Goal: Check status: Check status

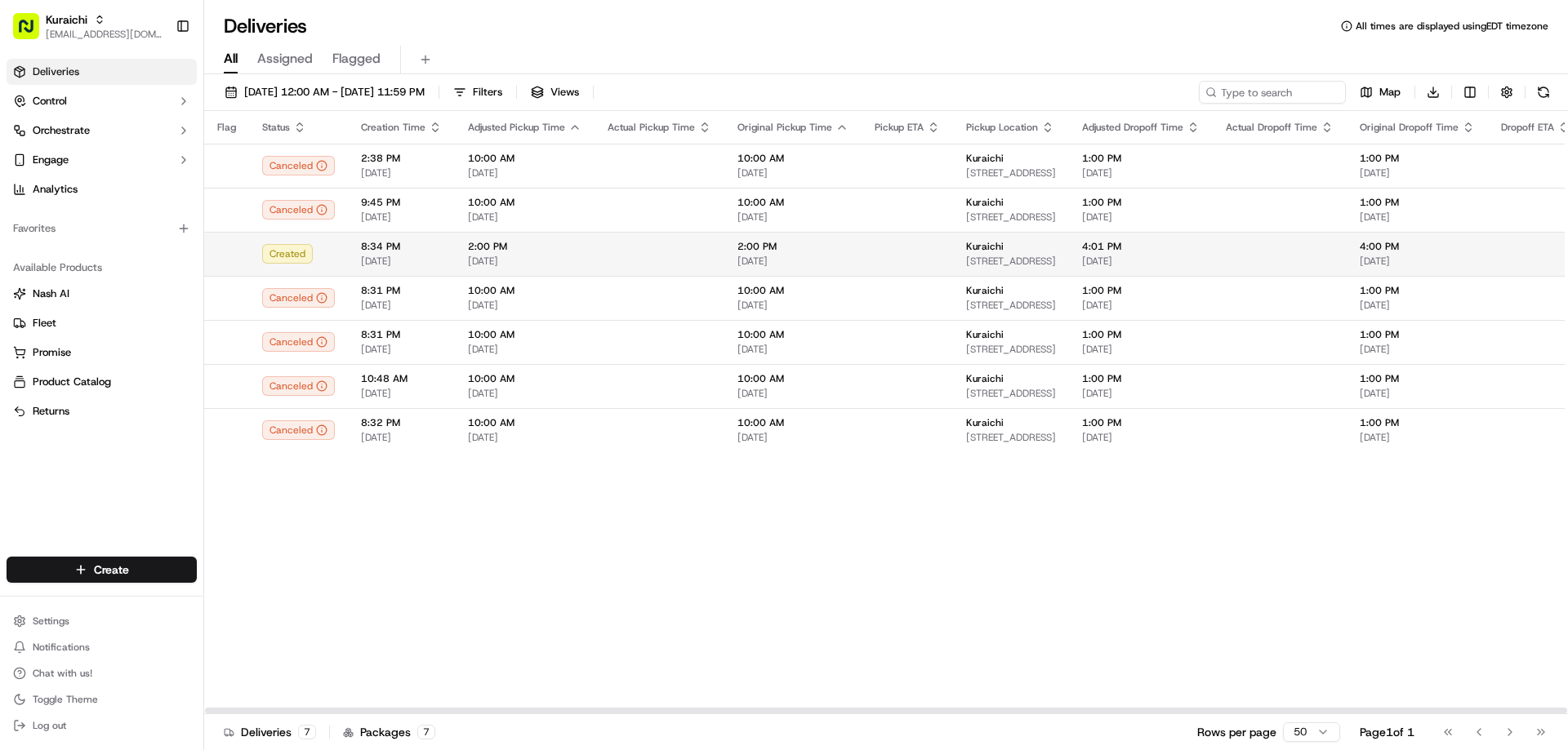
click at [621, 255] on td at bounding box center [659, 253] width 130 height 44
